Goal: Check status: Check status

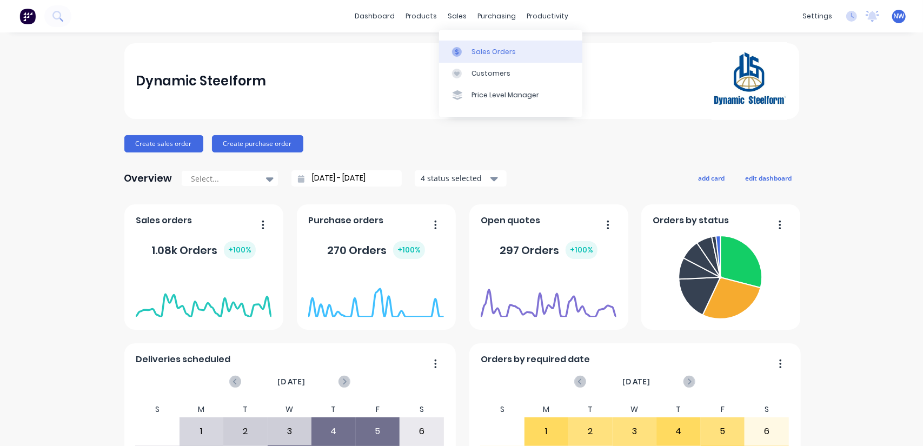
click at [478, 49] on div "Sales Orders" at bounding box center [493, 52] width 44 height 10
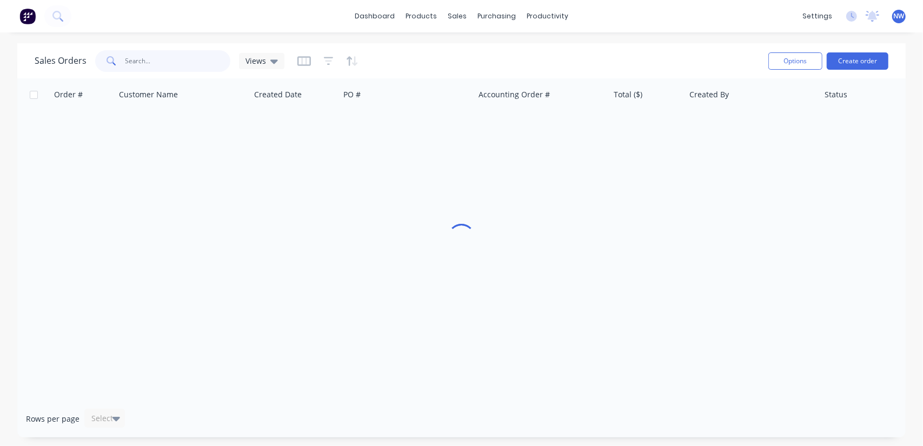
click at [150, 63] on input "text" at bounding box center [177, 61] width 105 height 22
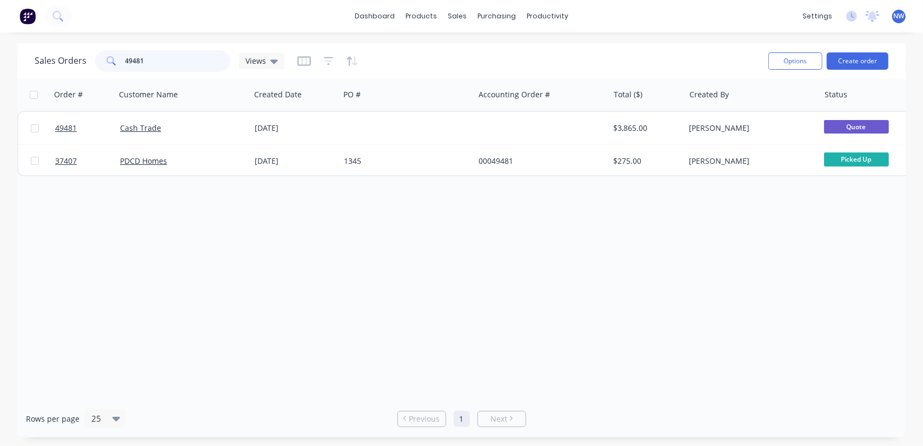
click at [153, 62] on input "49481" at bounding box center [177, 61] width 105 height 22
click at [178, 65] on input "49722" at bounding box center [177, 61] width 105 height 22
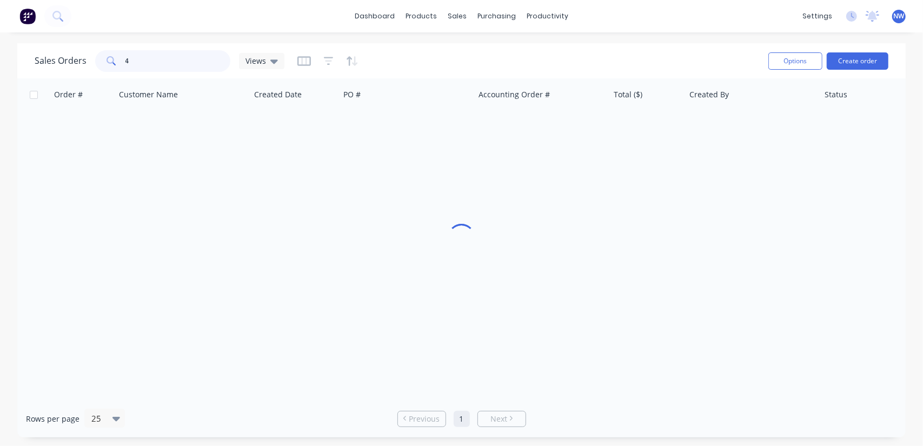
click at [153, 62] on input "4" at bounding box center [177, 61] width 105 height 22
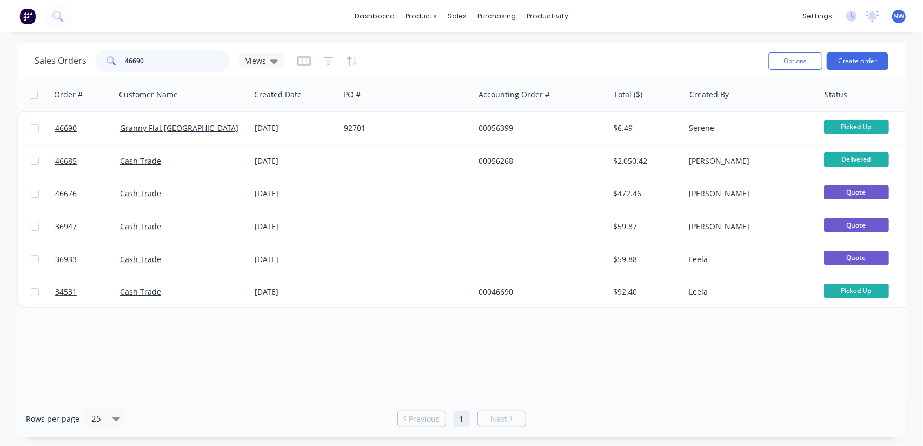
click at [162, 56] on input "46690" at bounding box center [177, 61] width 105 height 22
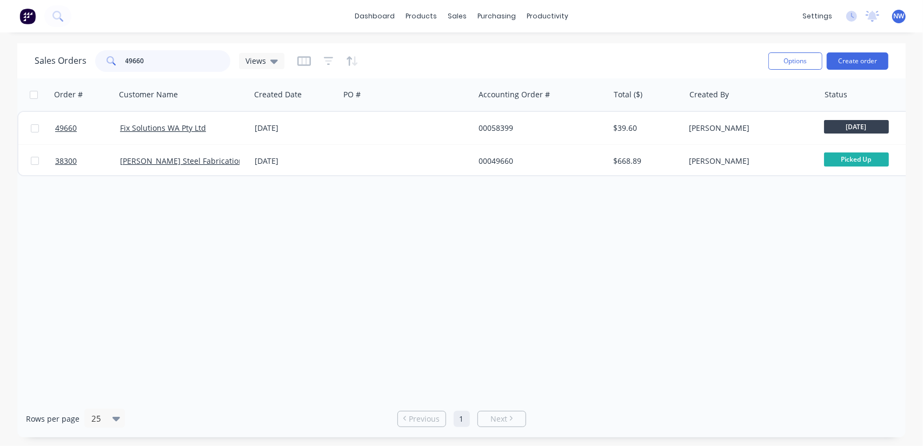
click at [135, 57] on input "49660" at bounding box center [177, 61] width 105 height 22
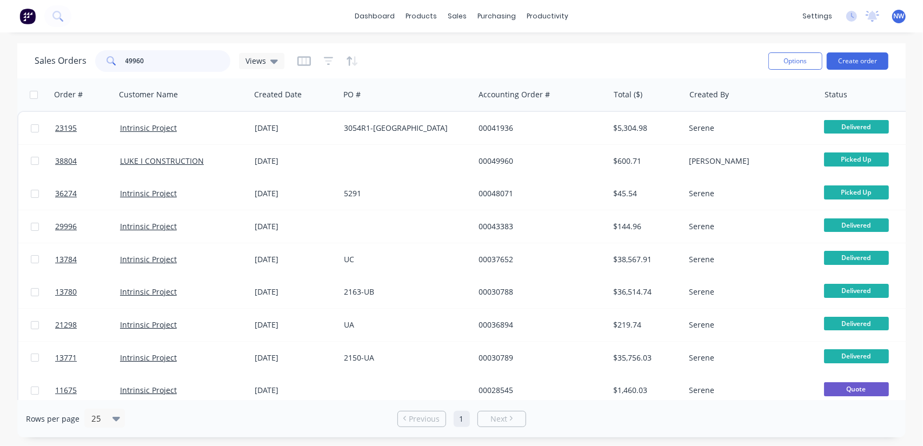
click at [158, 62] on input "49960" at bounding box center [177, 61] width 105 height 22
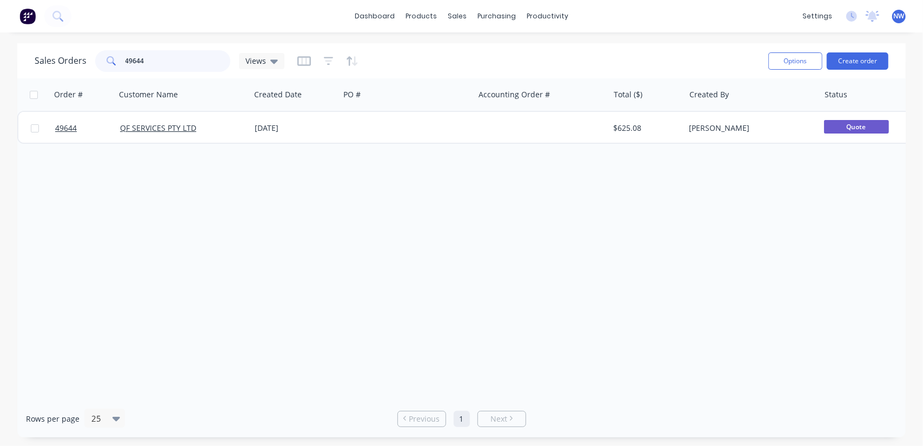
click at [162, 60] on input "49644" at bounding box center [177, 61] width 105 height 22
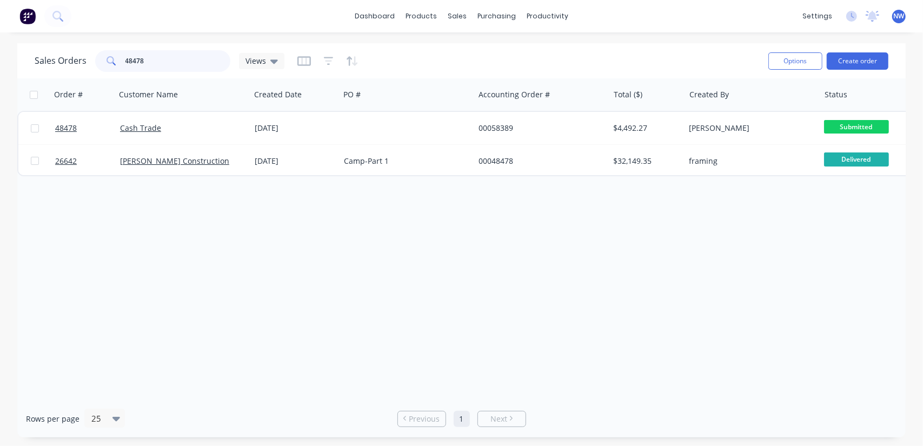
drag, startPoint x: 160, startPoint y: 61, endPoint x: 32, endPoint y: 36, distance: 130.5
click at [34, 41] on div "dashboard products sales purchasing productivity dashboard products Product Cat…" at bounding box center [461, 223] width 923 height 446
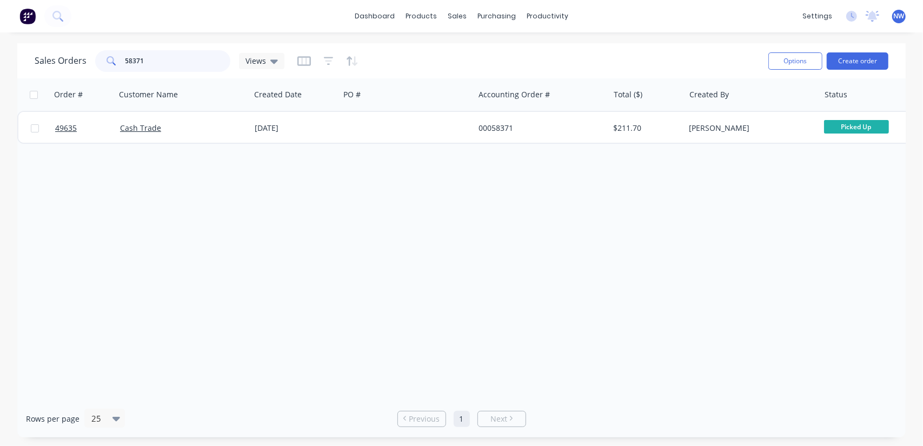
drag, startPoint x: 151, startPoint y: 59, endPoint x: 82, endPoint y: 49, distance: 70.4
click at [84, 56] on div "Sales Orders 58371 Views" at bounding box center [160, 61] width 250 height 22
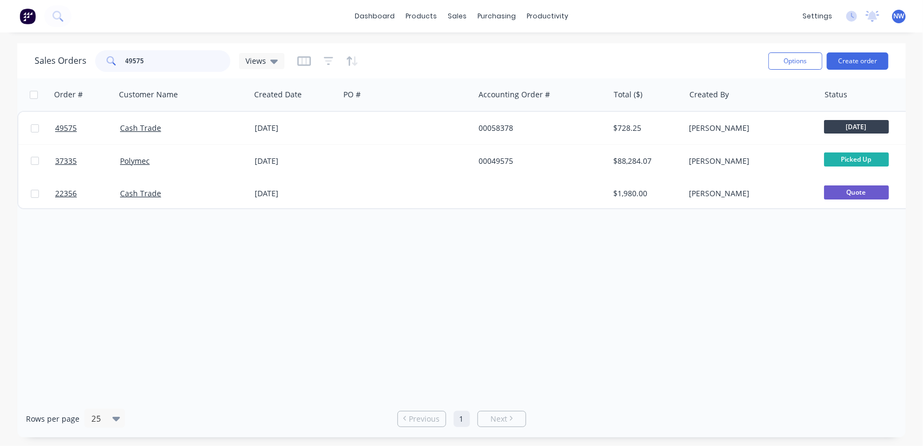
drag, startPoint x: 151, startPoint y: 65, endPoint x: 98, endPoint y: 53, distance: 54.3
click at [99, 53] on div "49575" at bounding box center [162, 61] width 135 height 22
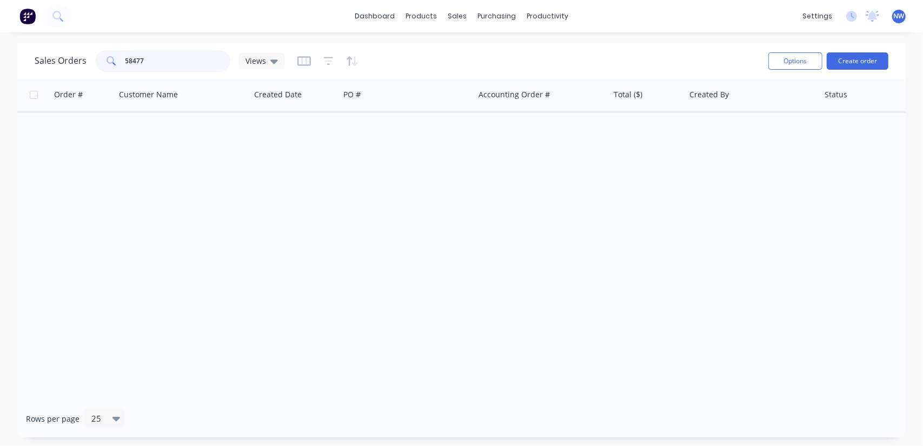
click at [137, 59] on input "58477" at bounding box center [177, 61] width 105 height 22
click at [156, 62] on input "58447" at bounding box center [177, 61] width 105 height 22
click at [159, 67] on input "58447" at bounding box center [177, 61] width 105 height 22
type input "5"
type input "49644"
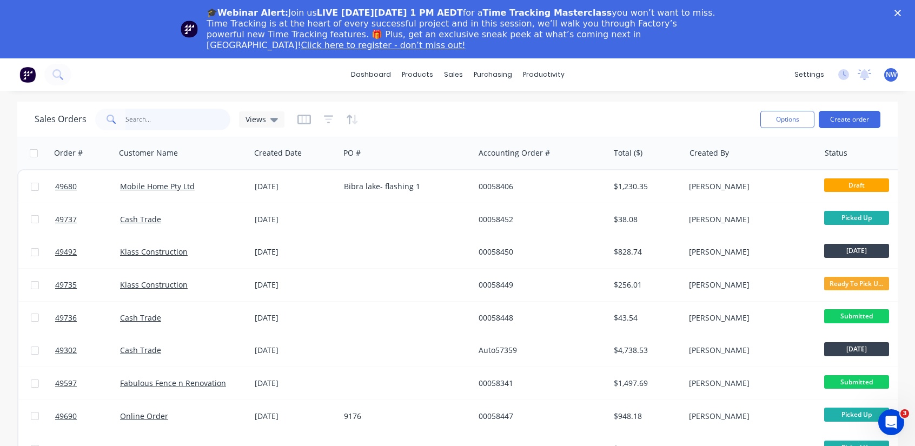
click at [146, 116] on input "text" at bounding box center [177, 120] width 105 height 22
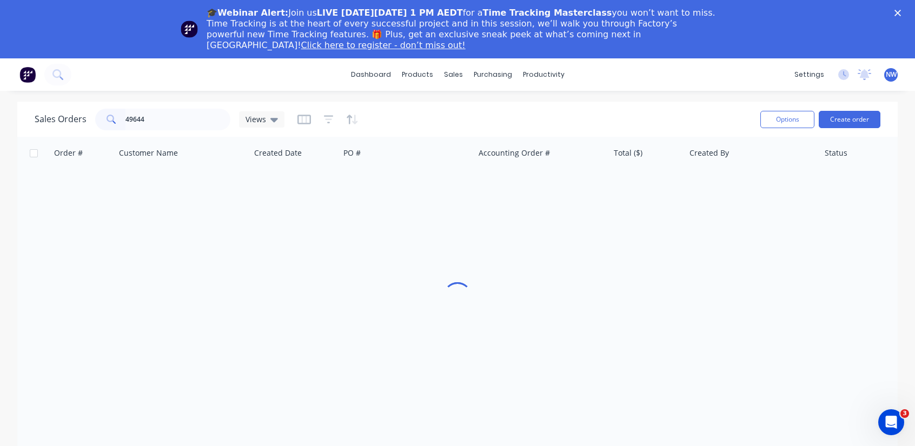
click at [901, 13] on icon "Close" at bounding box center [897, 13] width 6 height 6
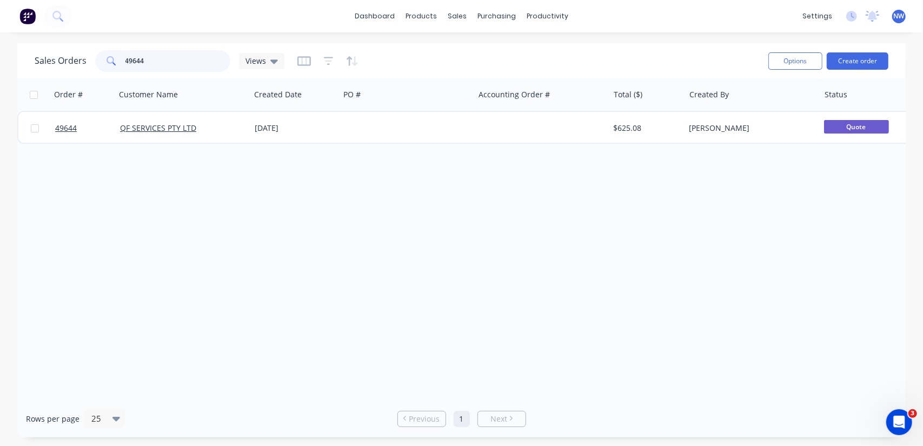
click at [161, 64] on input "49644" at bounding box center [177, 61] width 105 height 22
click at [163, 58] on input "49640" at bounding box center [177, 61] width 105 height 22
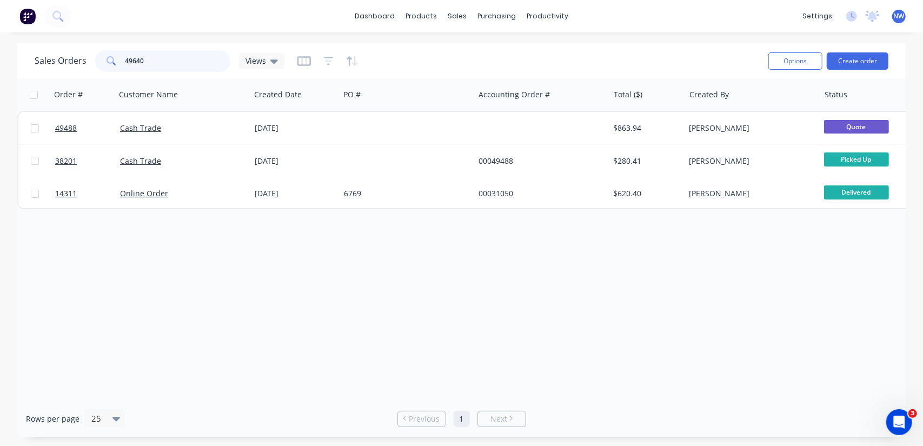
type input "49640"
